Goal: Navigation & Orientation: Find specific page/section

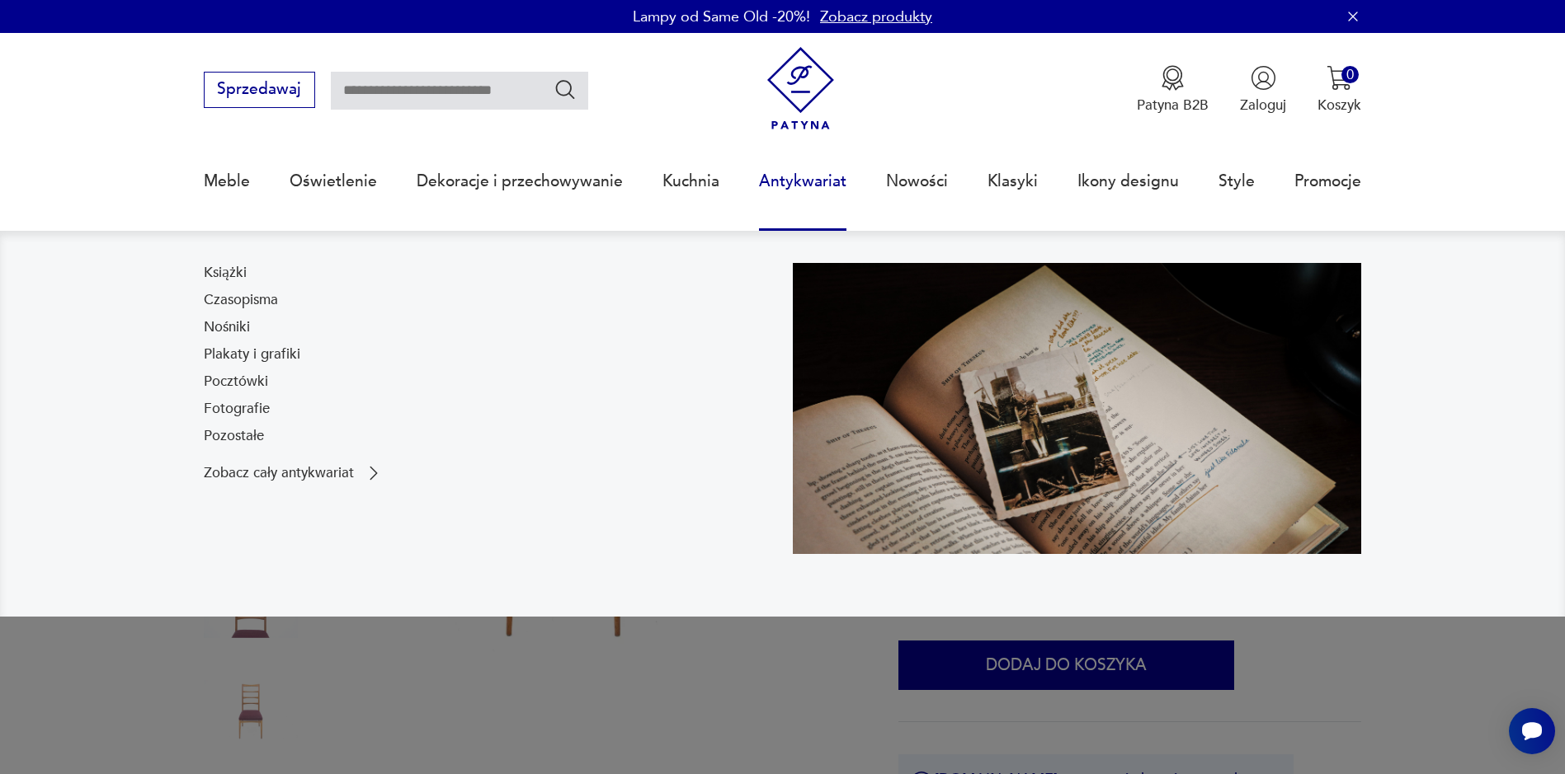
click at [802, 182] on link "Antykwariat" at bounding box center [802, 182] width 87 height 76
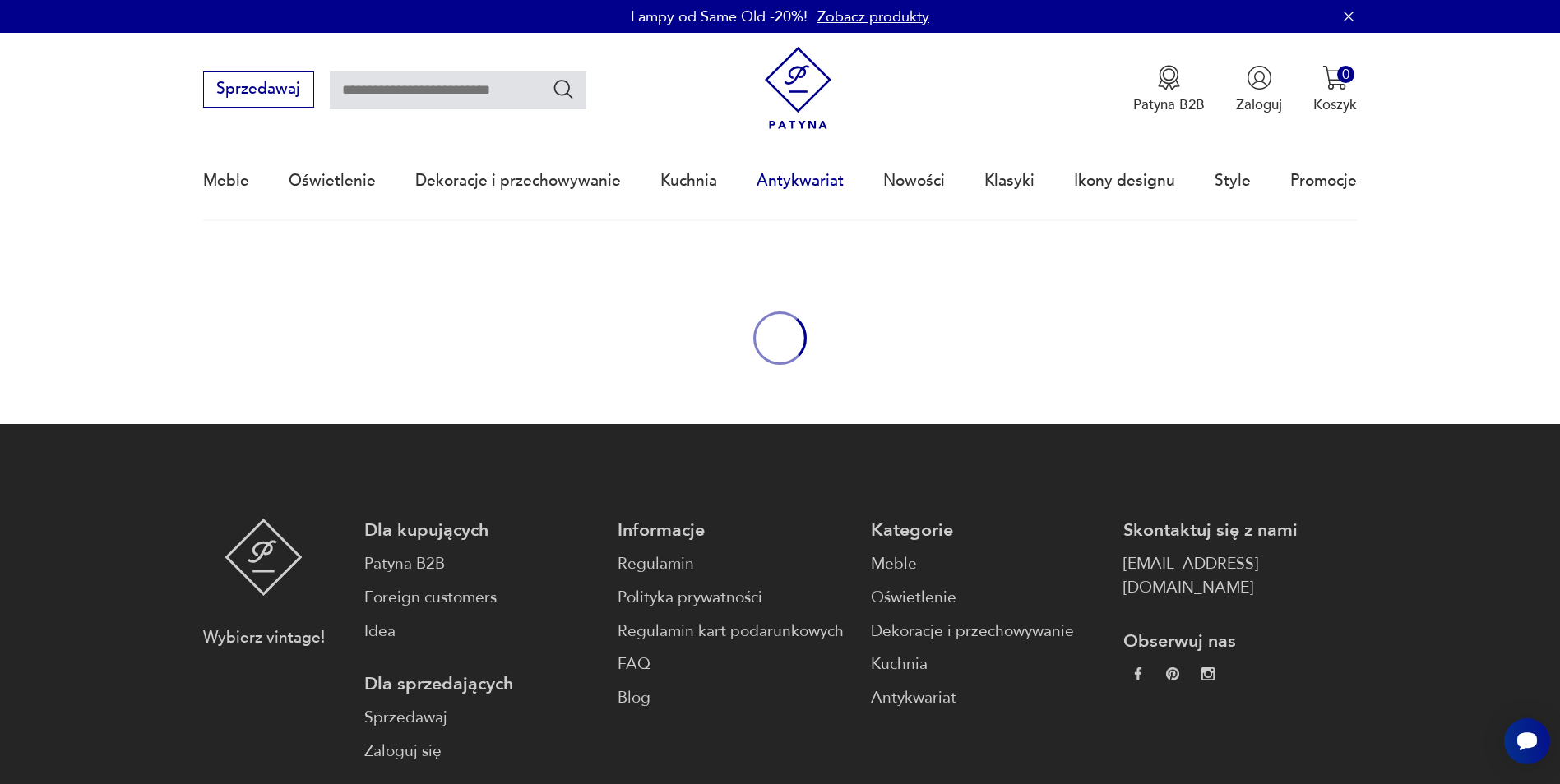
scroll to position [54, 0]
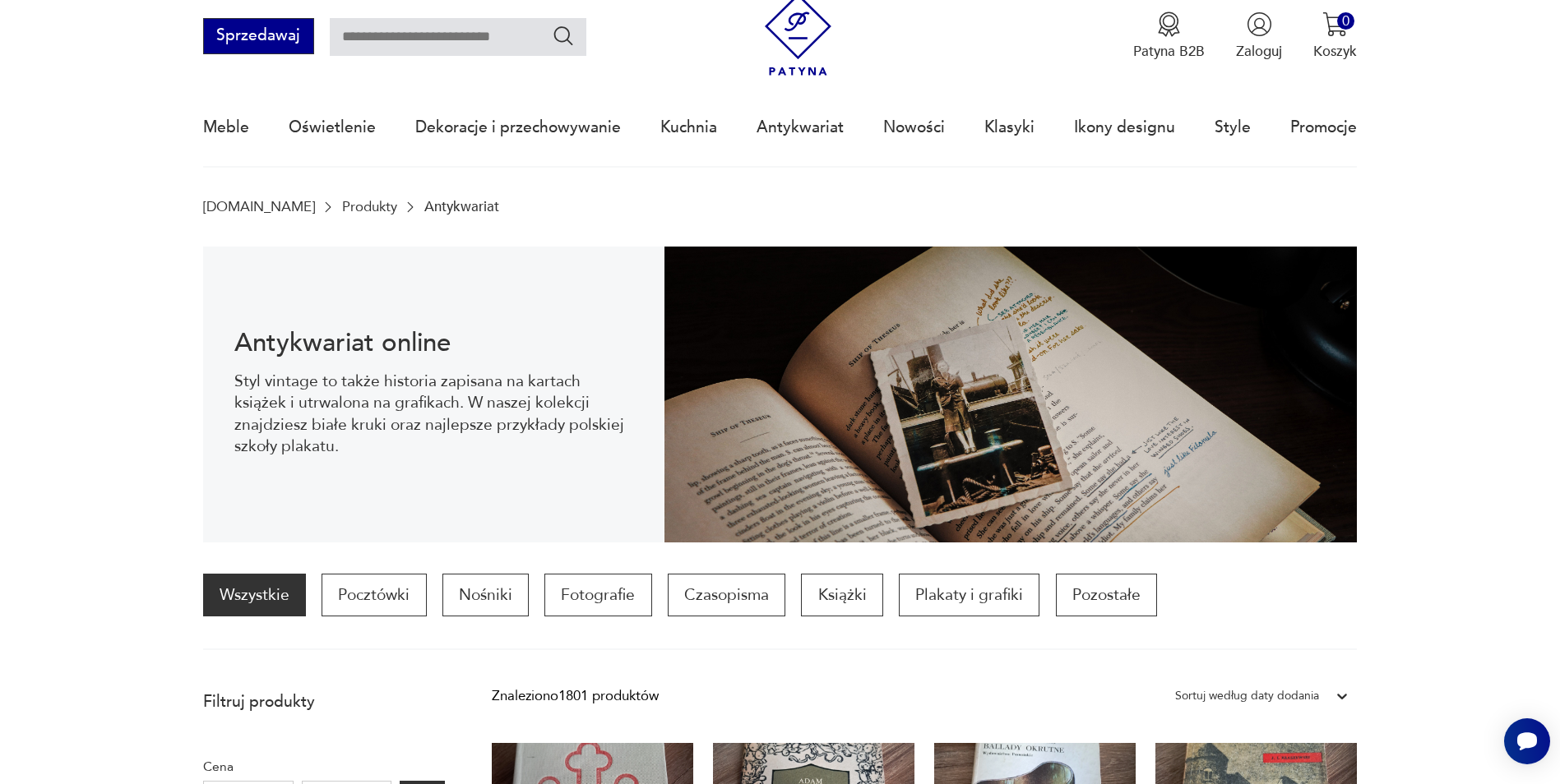
click at [251, 33] on button "Sprzedawaj" at bounding box center [258, 36] width 111 height 36
